Goal: Task Accomplishment & Management: Manage account settings

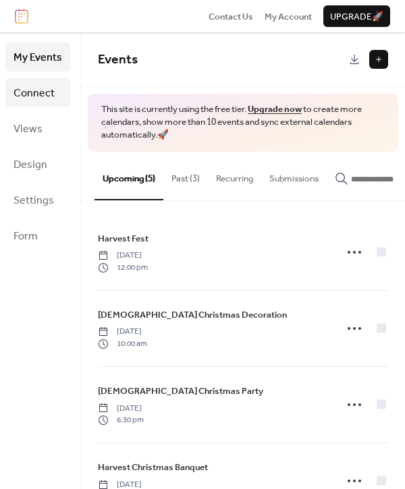
click at [45, 92] on span "Connect" at bounding box center [33, 93] width 41 height 21
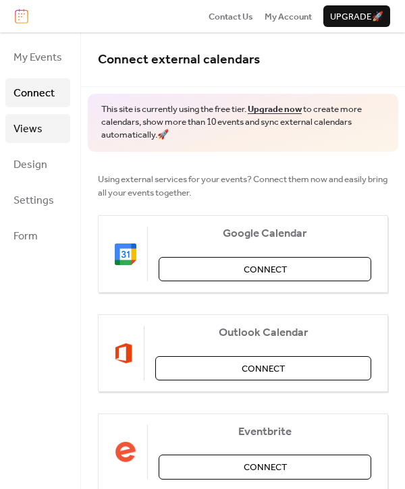
click at [20, 127] on span "Views" at bounding box center [27, 129] width 29 height 21
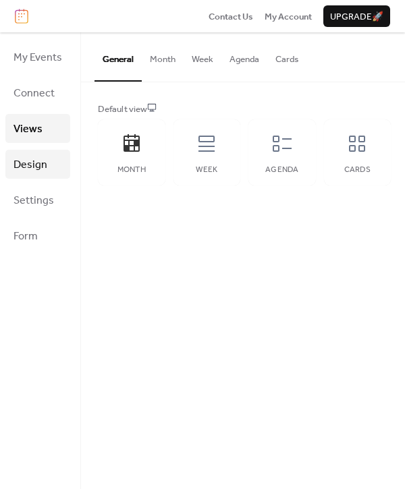
click at [28, 169] on span "Design" at bounding box center [30, 165] width 34 height 21
